Goal: Book appointment/travel/reservation

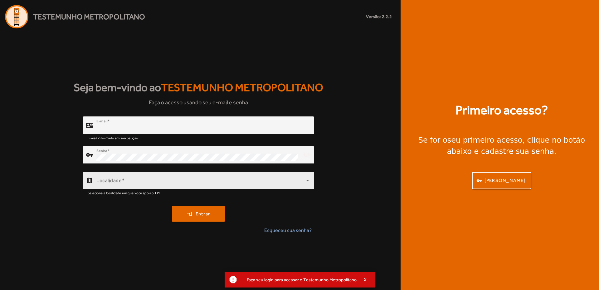
type input "**********"
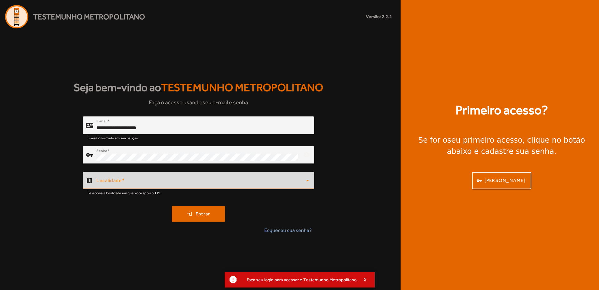
click at [137, 179] on span at bounding box center [201, 182] width 210 height 7
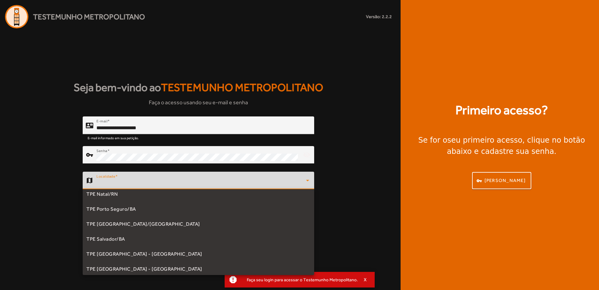
scroll to position [156, 0]
click at [139, 224] on span "TPE [GEOGRAPHIC_DATA] - [GEOGRAPHIC_DATA]" at bounding box center [144, 222] width 116 height 7
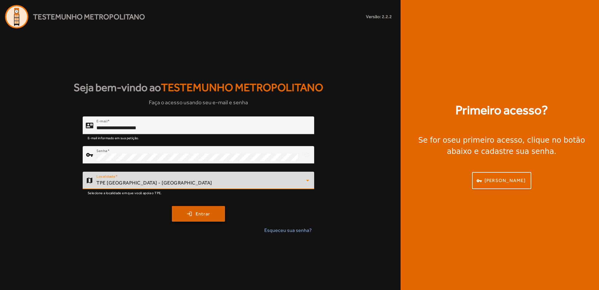
click at [219, 211] on span "submit" at bounding box center [199, 213] width 52 height 15
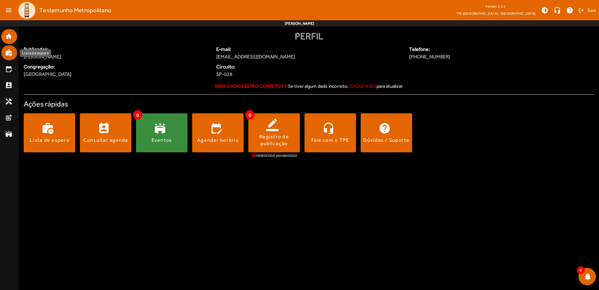
click at [9, 55] on mat-icon "work_history" at bounding box center [8, 52] width 7 height 7
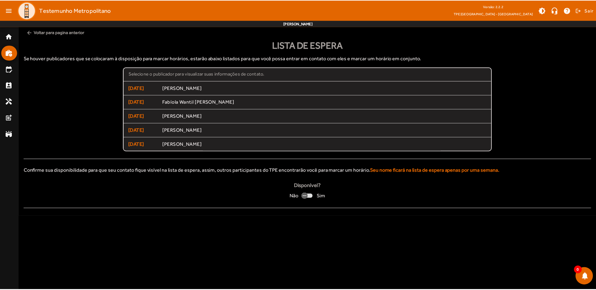
scroll to position [29, 0]
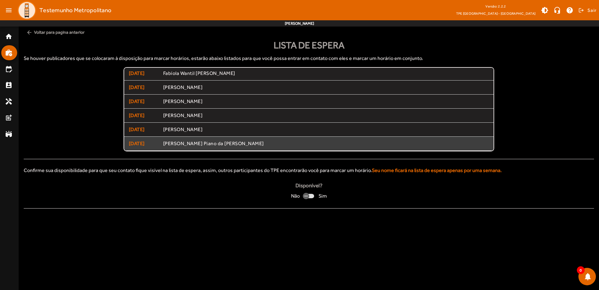
click at [202, 145] on span "[PERSON_NAME] Piano da [PERSON_NAME]" at bounding box center [326, 143] width 326 height 7
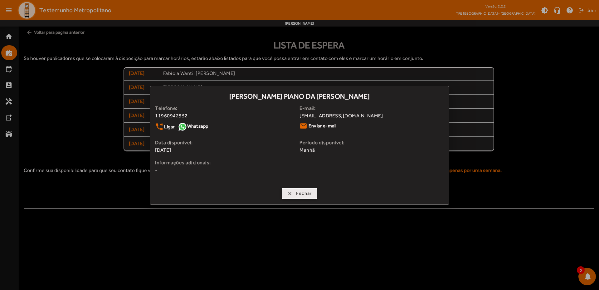
click at [301, 194] on span "Fechar" at bounding box center [304, 193] width 16 height 7
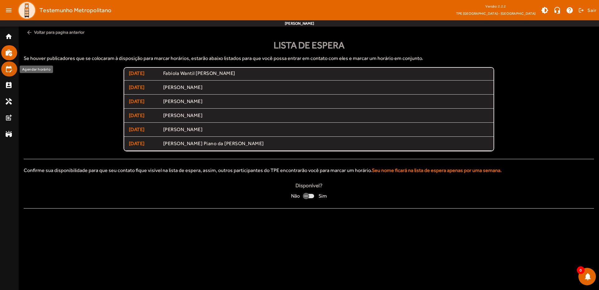
click at [11, 72] on mat-icon "edit_calendar" at bounding box center [8, 68] width 7 height 7
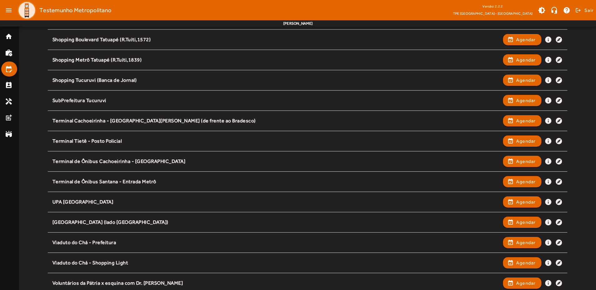
scroll to position [748, 0]
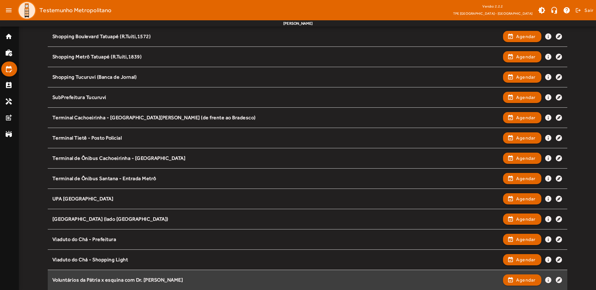
click at [104, 279] on div "Voluntários da Pátria x esquina com Dr. [PERSON_NAME]" at bounding box center [275, 280] width 447 height 7
click at [549, 280] on mat-icon "info" at bounding box center [547, 279] width 7 height 7
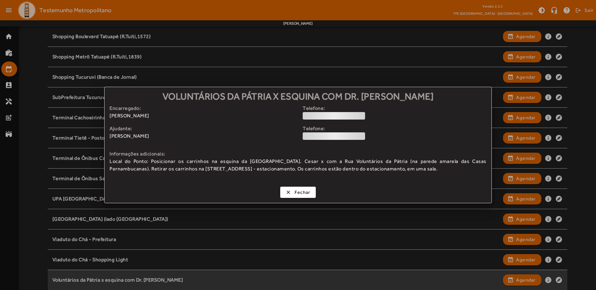
scroll to position [0, 0]
